Goal: Information Seeking & Learning: Check status

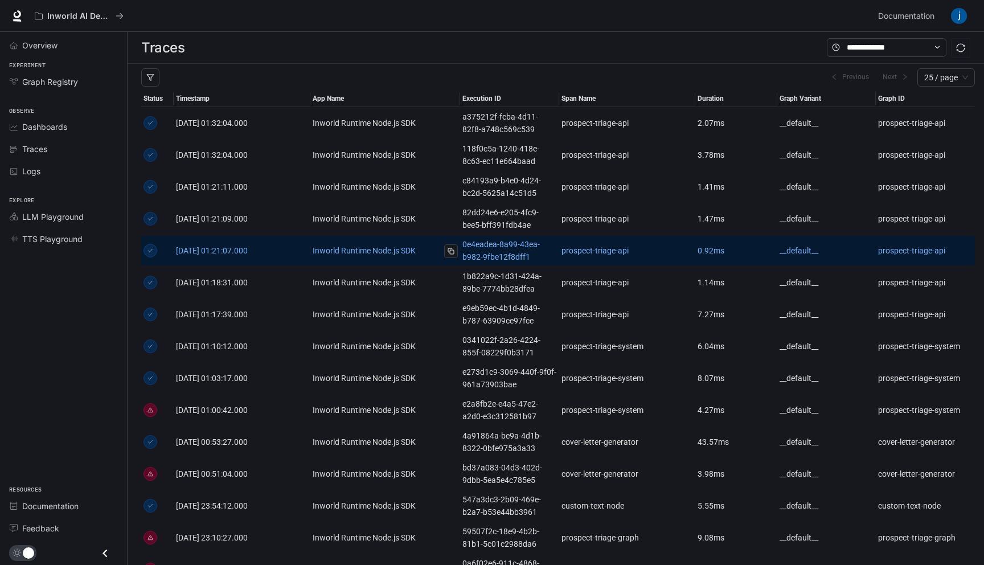
scroll to position [27, 0]
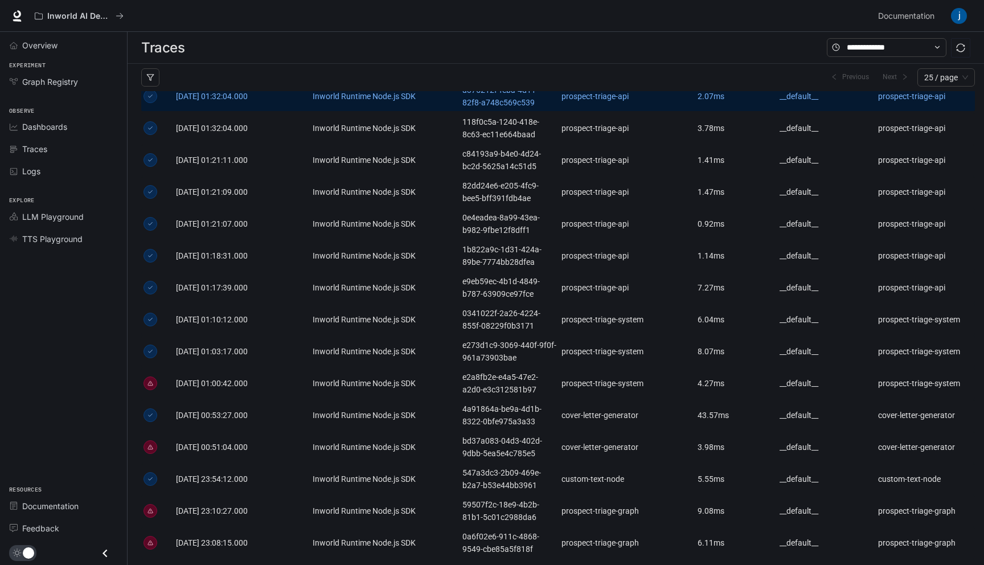
click at [739, 104] on td "2.07 ms" at bounding box center [736, 96] width 82 height 32
click at [562, 98] on link "prospect-triage-api" at bounding box center [628, 96] width 132 height 13
click at [508, 103] on link "a375212f-fcba-4d11-82f8-a748c569c539" at bounding box center [509, 96] width 95 height 25
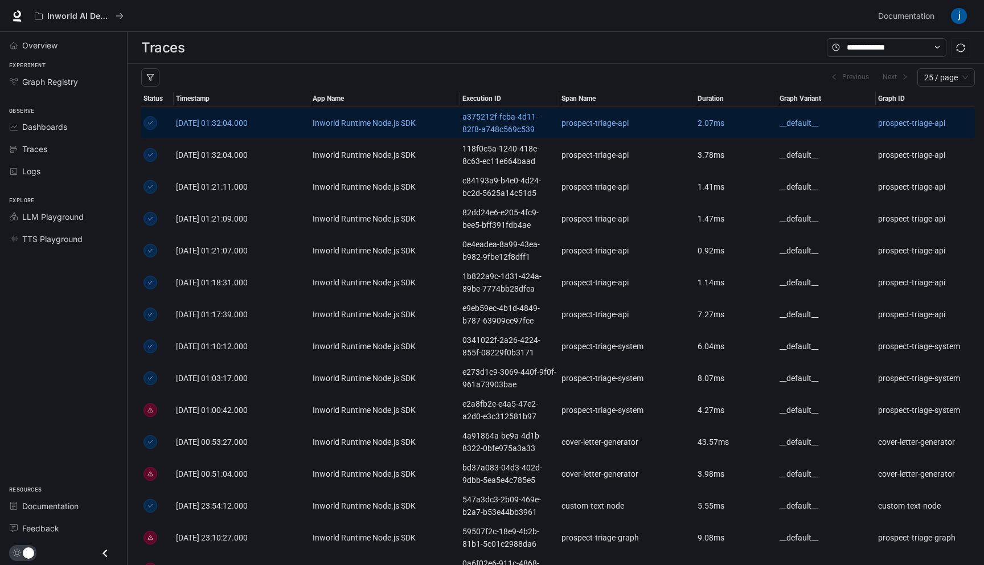
click at [721, 123] on article "2.07 ms" at bounding box center [736, 123] width 77 height 13
click at [754, 122] on article "2.07 ms" at bounding box center [736, 123] width 77 height 13
click at [245, 124] on span "[DATE] 01:32:04.000" at bounding box center [212, 122] width 72 height 9
click at [329, 117] on link "Inworld Runtime Node.js SDK" at bounding box center [385, 123] width 145 height 13
click at [355, 122] on link "Inworld Runtime Node.js SDK" at bounding box center [385, 123] width 145 height 13
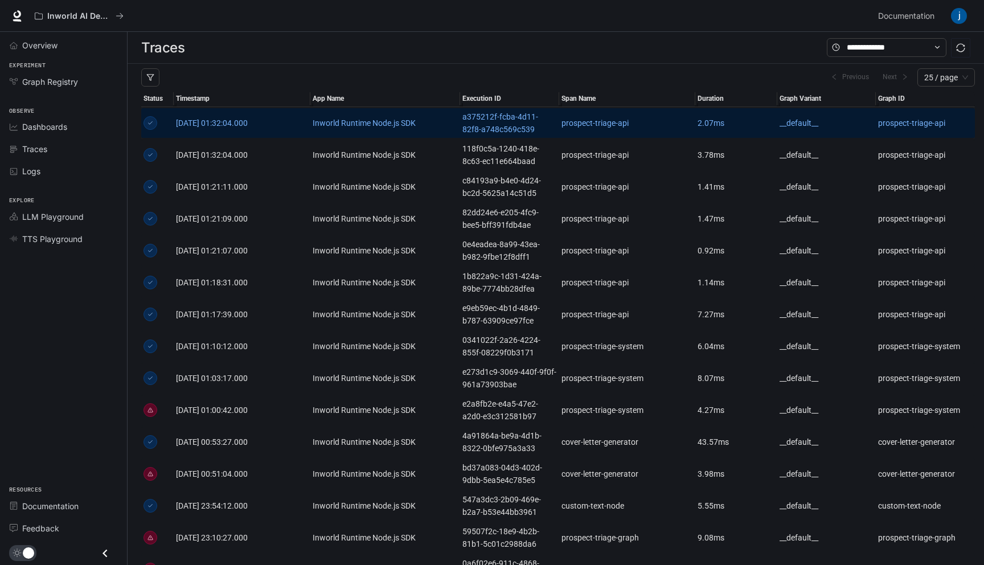
click at [890, 124] on article "prospect-triage-api" at bounding box center [925, 123] width 95 height 13
click at [825, 127] on article "__default__" at bounding box center [827, 123] width 95 height 13
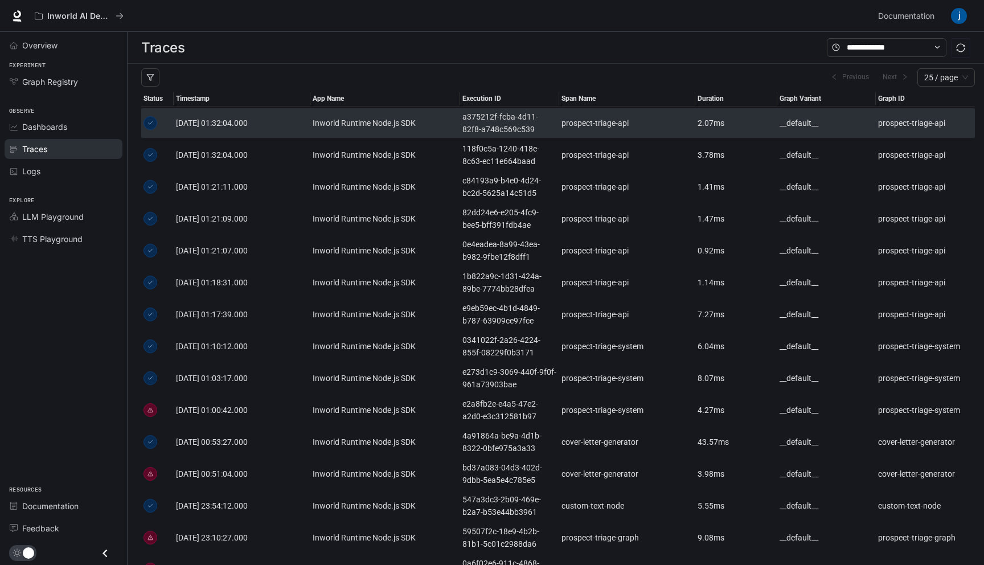
click at [35, 149] on span "Traces" at bounding box center [34, 149] width 25 height 12
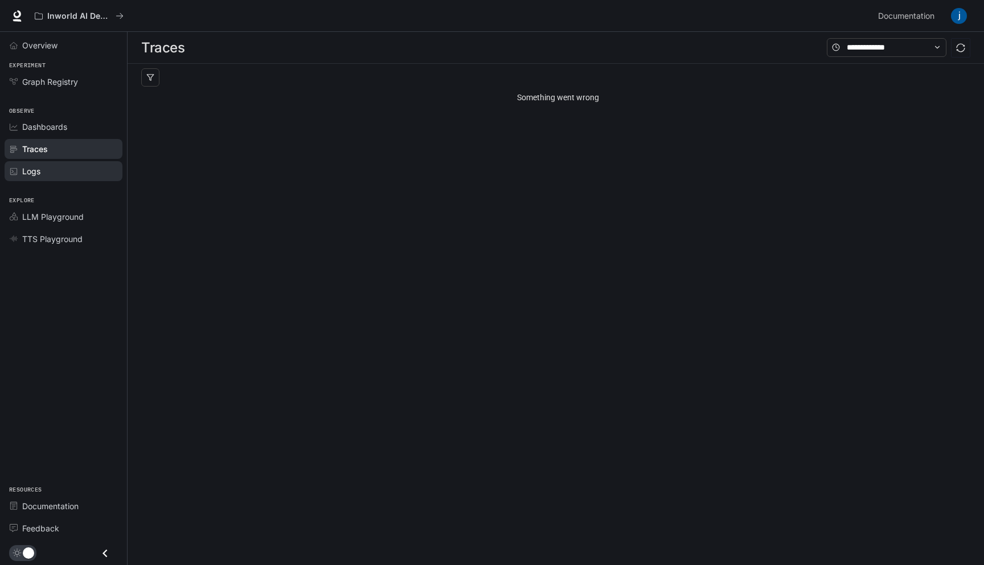
click at [51, 162] on link "Logs" at bounding box center [64, 171] width 118 height 20
